Goal: Transaction & Acquisition: Purchase product/service

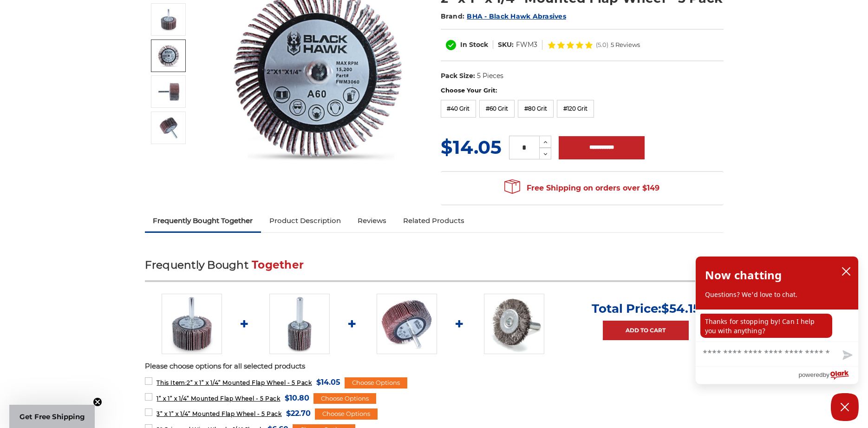
scroll to position [284, 0]
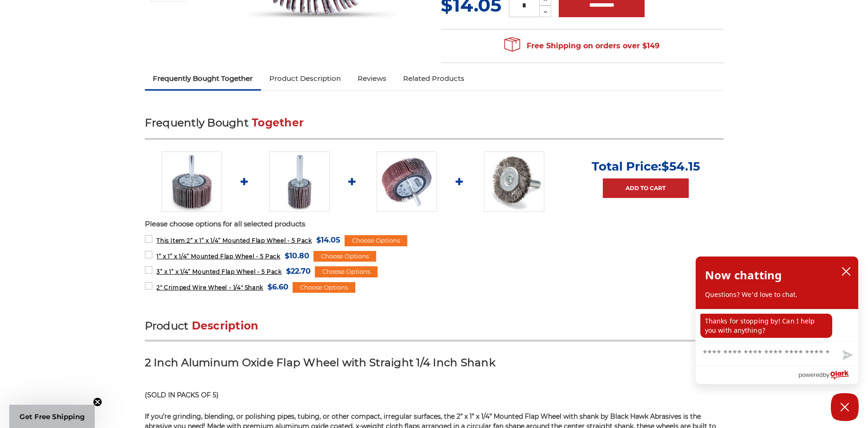
click at [294, 192] on img at bounding box center [299, 181] width 60 height 60
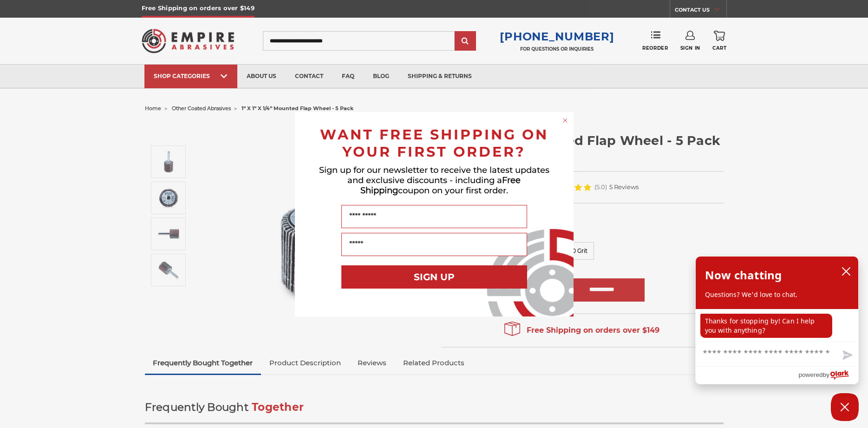
click at [564, 121] on circle "Close dialog" at bounding box center [564, 120] width 9 height 9
